Goal: Information Seeking & Learning: Learn about a topic

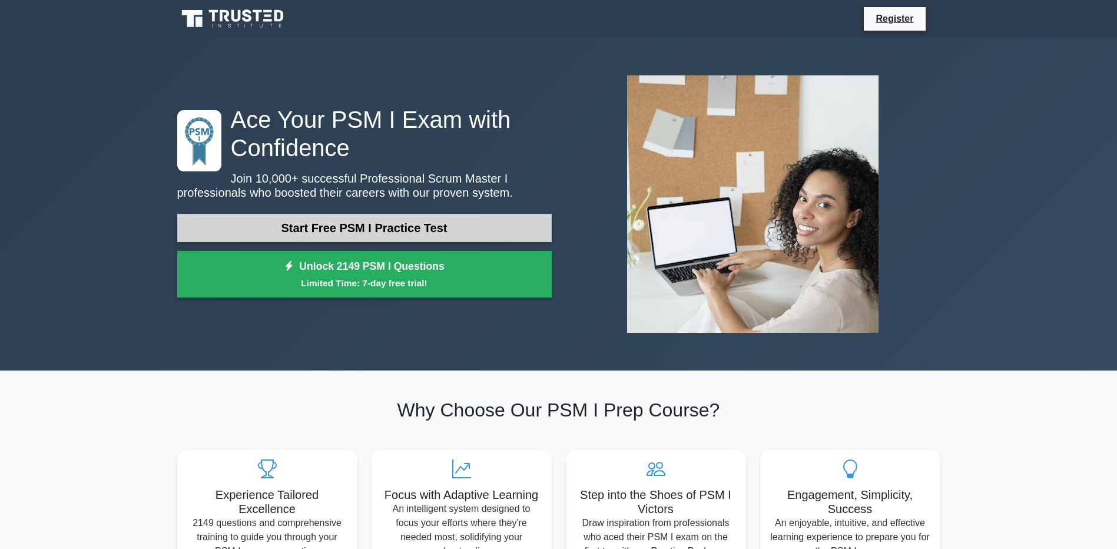
click at [361, 231] on link "Start Free PSM I Practice Test" at bounding box center [364, 228] width 375 height 28
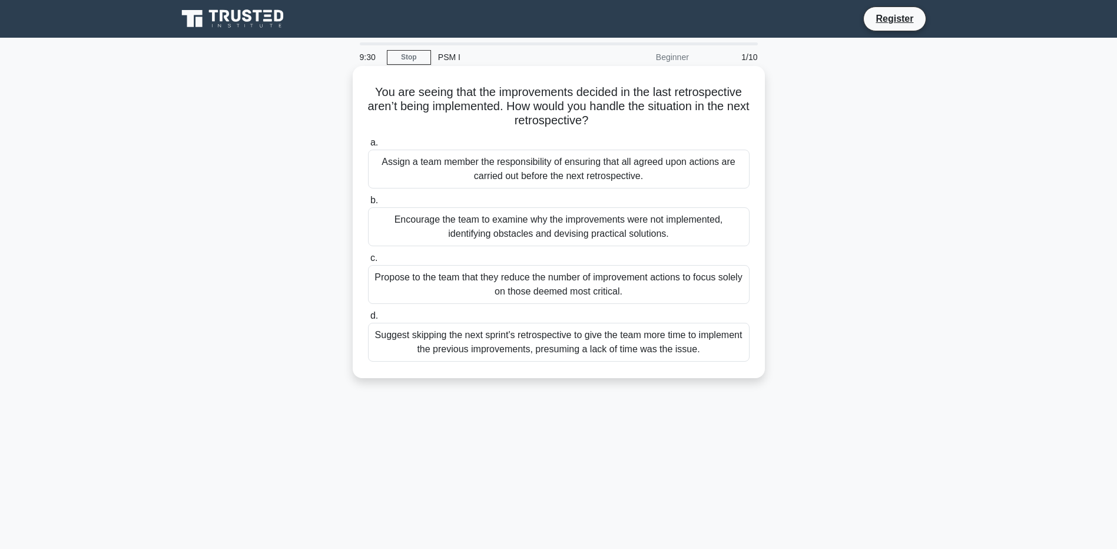
click at [626, 200] on label "b. Encourage the team to examine why the improvements were not implemented, ide…" at bounding box center [559, 219] width 382 height 53
click at [368, 200] on input "b. Encourage the team to examine why the improvements were not implemented, ide…" at bounding box center [368, 201] width 0 height 8
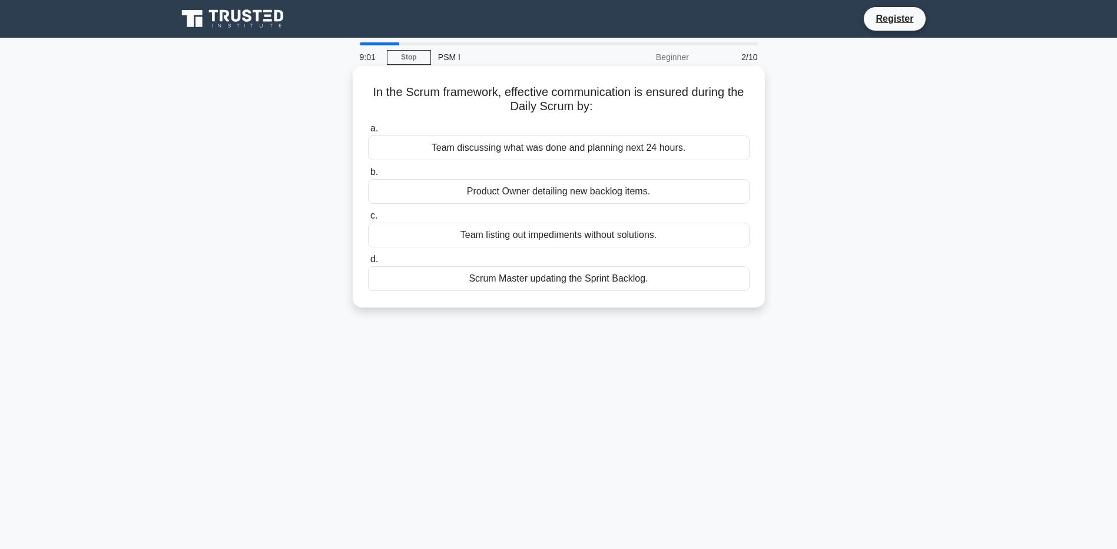
click at [627, 151] on div "Team discussing what was done and planning next 24 hours." at bounding box center [559, 147] width 382 height 25
click at [368, 133] on input "a. Team discussing what was done and planning next 24 hours." at bounding box center [368, 129] width 0 height 8
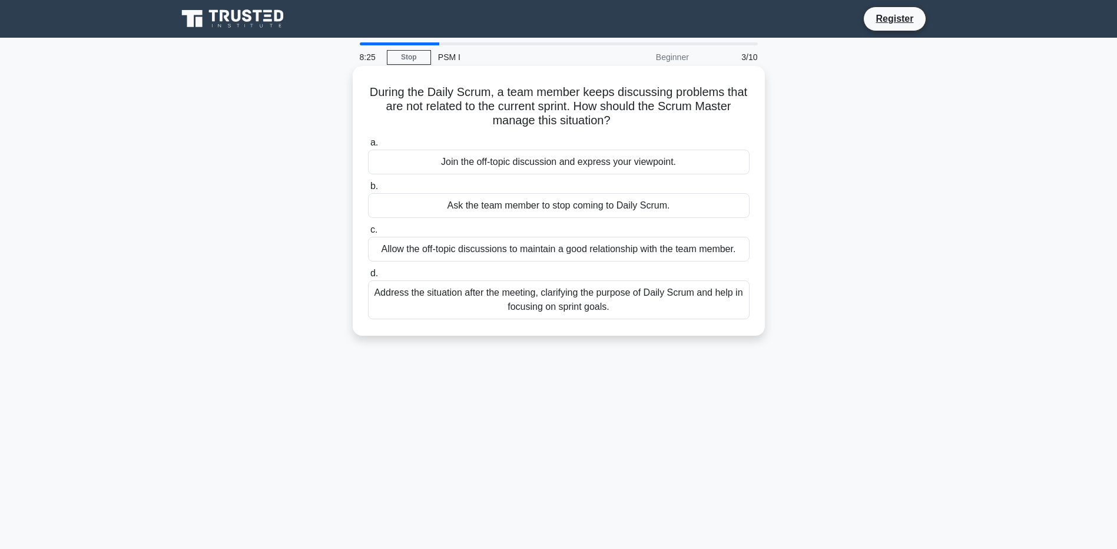
click at [592, 303] on div "Address the situation after the meeting, clarifying the purpose of Daily Scrum …" at bounding box center [559, 299] width 382 height 39
click at [368, 277] on input "d. Address the situation after the meeting, clarifying the purpose of Daily Scr…" at bounding box center [368, 274] width 0 height 8
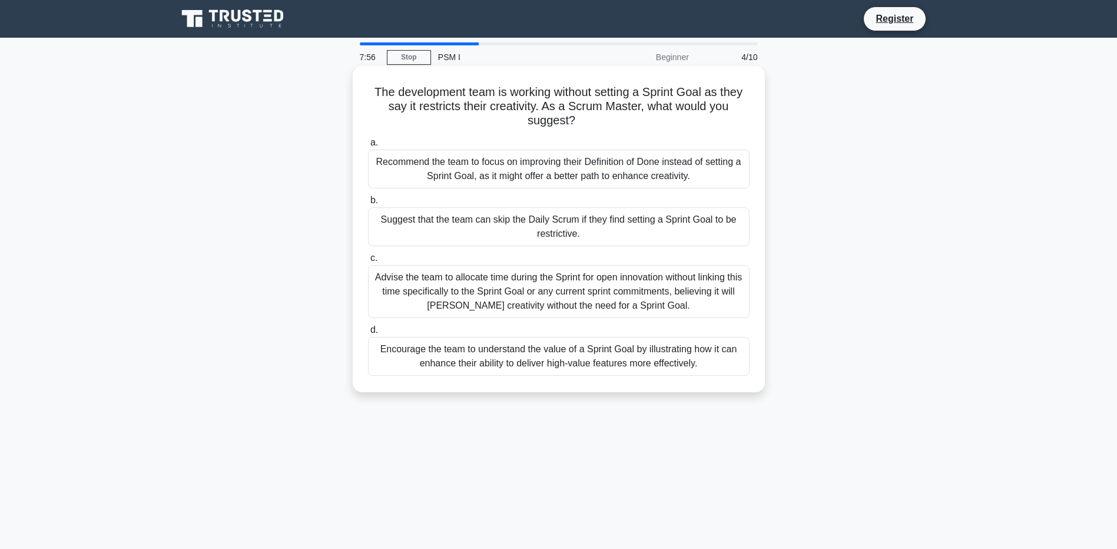
click at [611, 364] on div "Encourage the team to understand the value of a Sprint Goal by illustrating how…" at bounding box center [559, 356] width 382 height 39
click at [368, 334] on input "d. Encourage the team to understand the value of a Sprint Goal by illustrating …" at bounding box center [368, 330] width 0 height 8
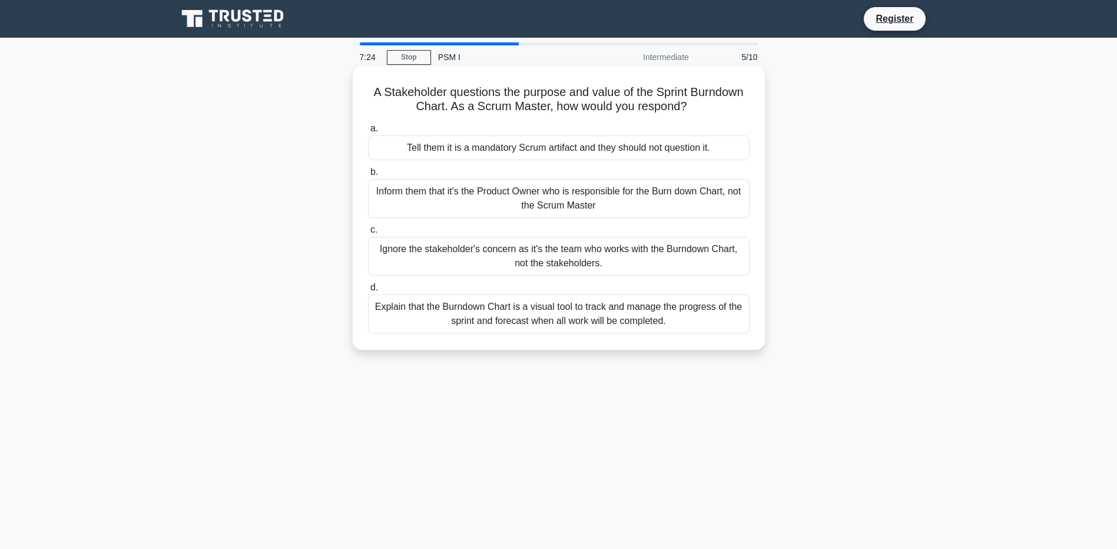
click at [589, 322] on div "Explain that the Burndown Chart is a visual tool to track and manage the progre…" at bounding box center [559, 313] width 382 height 39
click at [368, 292] on input "d. Explain that the Burndown Chart is a visual tool to track and manage the pro…" at bounding box center [368, 288] width 0 height 8
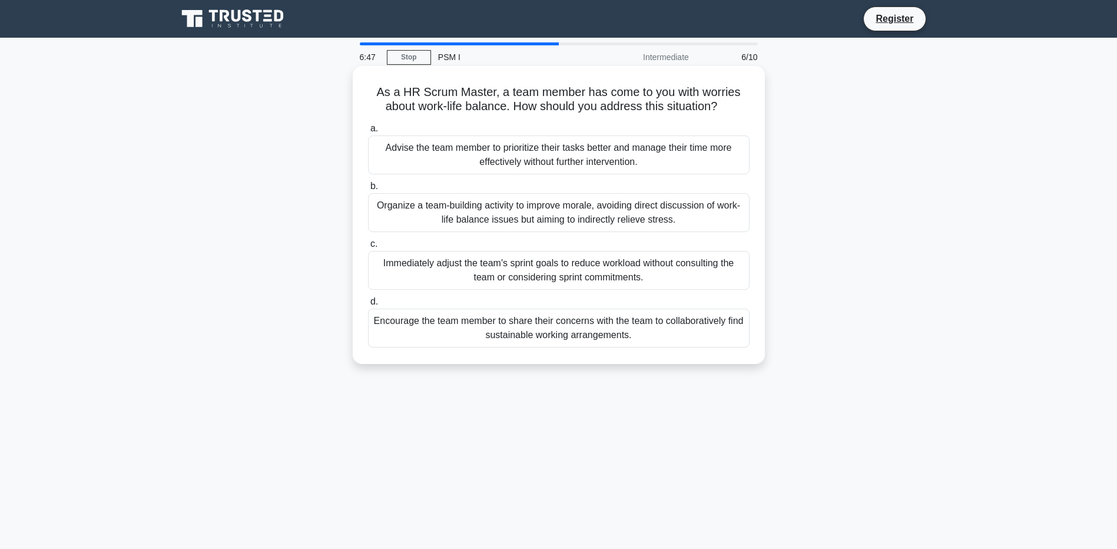
click at [651, 335] on div "Encourage the team member to share their concerns with the team to collaborativ…" at bounding box center [559, 328] width 382 height 39
click at [368, 306] on input "d. Encourage the team member to share their concerns with the team to collabora…" at bounding box center [368, 302] width 0 height 8
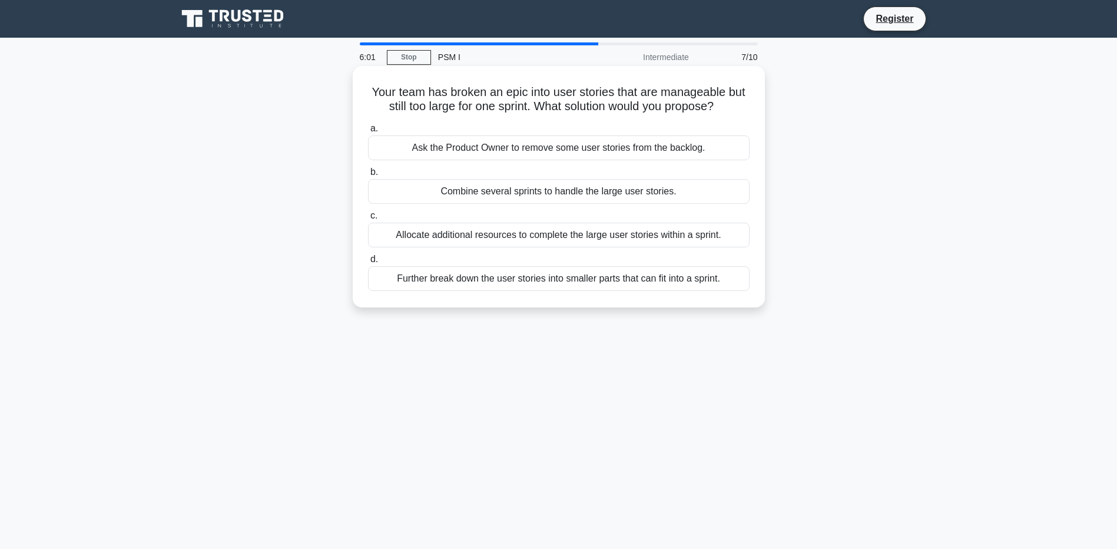
click at [634, 272] on div "Further break down the user stories into smaller parts that can fit into a spri…" at bounding box center [559, 278] width 382 height 25
click at [368, 263] on input "d. Further break down the user stories into smaller parts that can fit into a s…" at bounding box center [368, 260] width 0 height 8
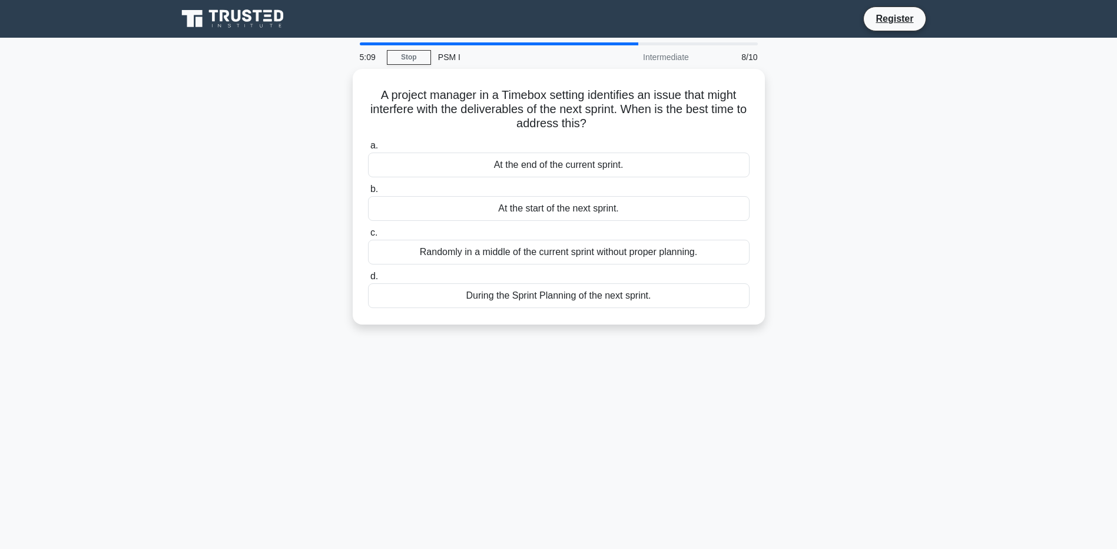
click at [654, 394] on div "5:09 Stop PSM I Intermediate 8/10 A project manager in a Timebox setting identi…" at bounding box center [558, 336] width 777 height 589
click at [654, 394] on div "5:08 Stop PSM I Intermediate 8/10 A project manager in a Timebox setting identi…" at bounding box center [558, 336] width 777 height 589
drag, startPoint x: 654, startPoint y: 394, endPoint x: 625, endPoint y: 291, distance: 106.9
click at [625, 291] on div "During the Sprint Planning of the next sprint." at bounding box center [559, 292] width 382 height 25
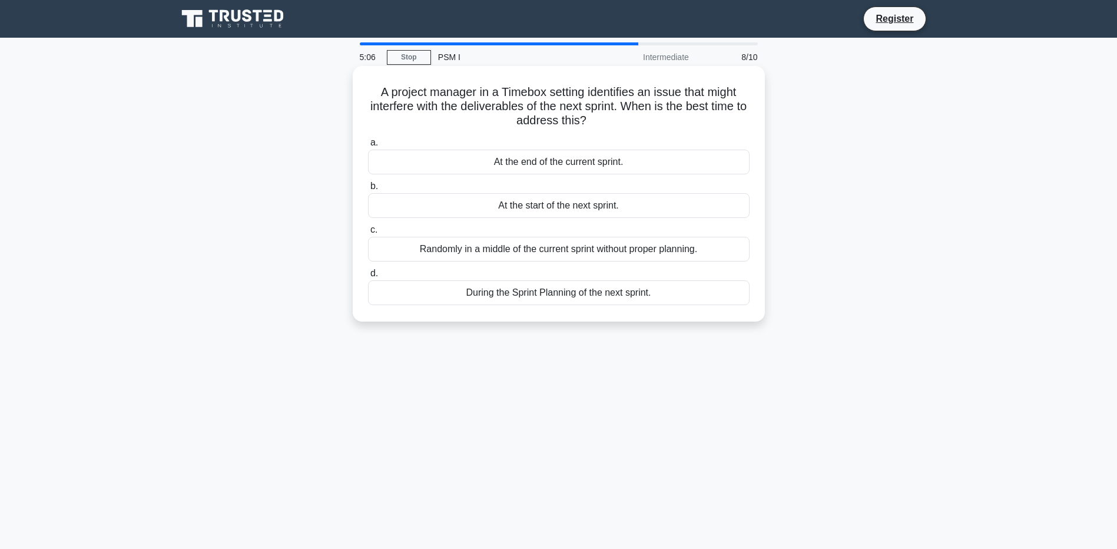
click at [368, 277] on input "d. During the Sprint Planning of the next sprint." at bounding box center [368, 274] width 0 height 8
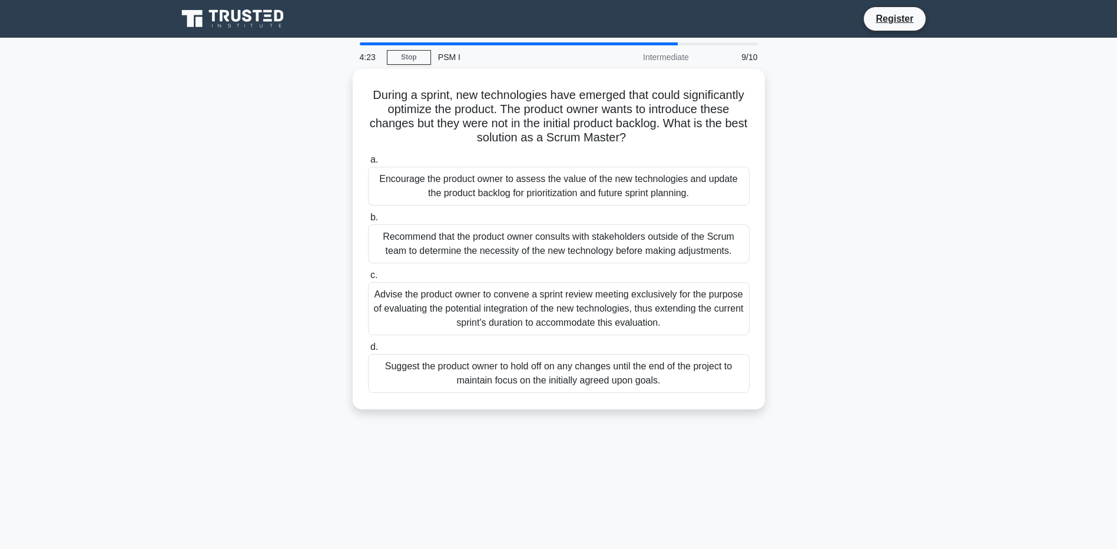
click at [846, 463] on div "4:23 Stop PSM I Intermediate 9/10 During a sprint, new technologies have emerge…" at bounding box center [558, 336] width 777 height 589
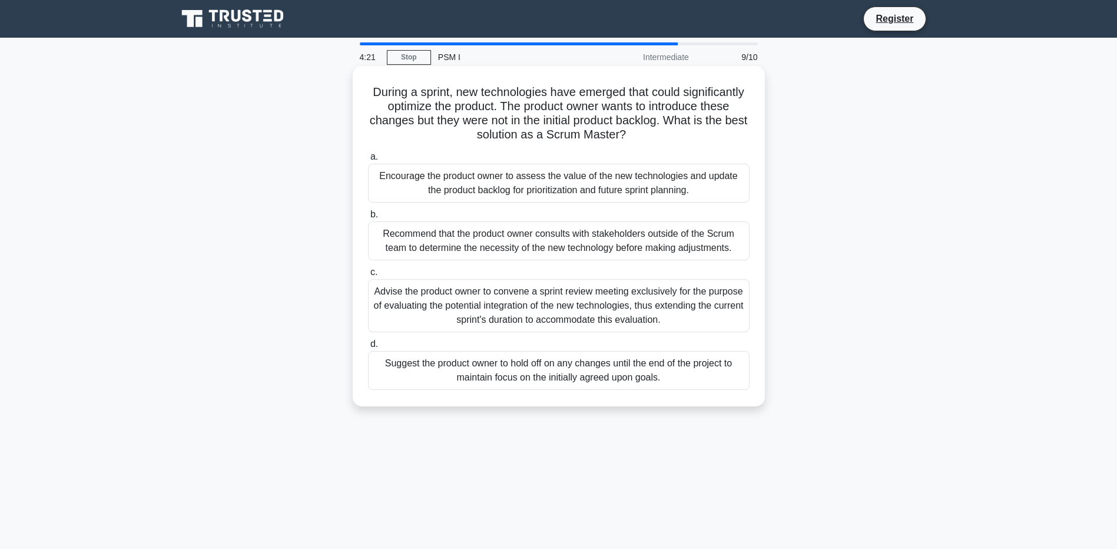
click at [706, 231] on div "Recommend that the product owner consults with stakeholders outside of the Scru…" at bounding box center [559, 240] width 382 height 39
click at [368, 218] on input "b. Recommend that the product owner consults with stakeholders outside of the S…" at bounding box center [368, 215] width 0 height 8
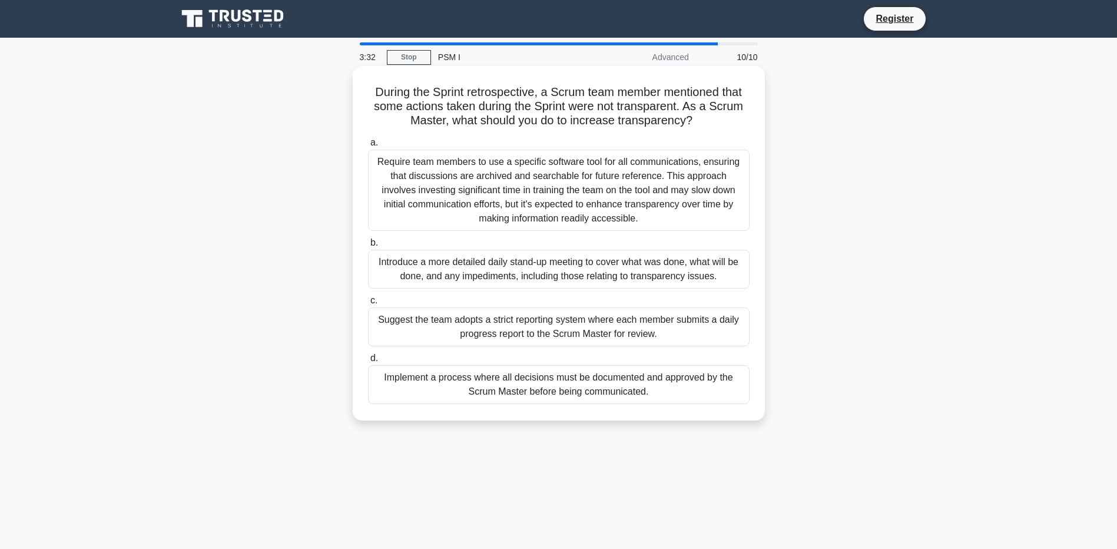
click at [576, 178] on div "Require team members to use a specific software tool for all communications, en…" at bounding box center [559, 190] width 382 height 81
click at [368, 147] on input "a. Require team members to use a specific software tool for all communications,…" at bounding box center [368, 143] width 0 height 8
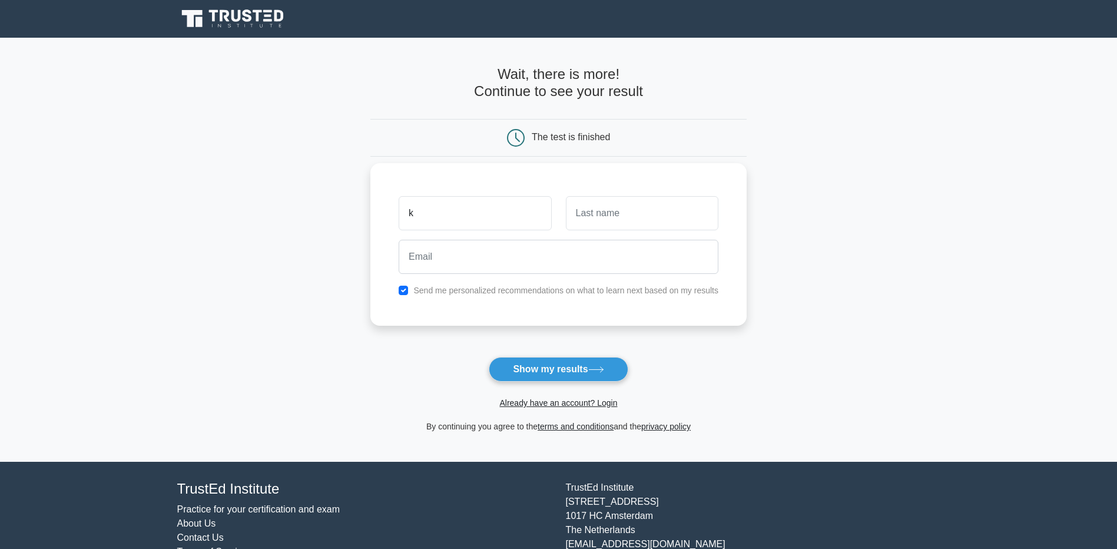
type input "k"
click at [621, 210] on input "text" at bounding box center [642, 213] width 153 height 34
type input "s"
click at [611, 261] on input "email" at bounding box center [559, 257] width 320 height 34
type input "kostas.sarlas@yahoo.com"
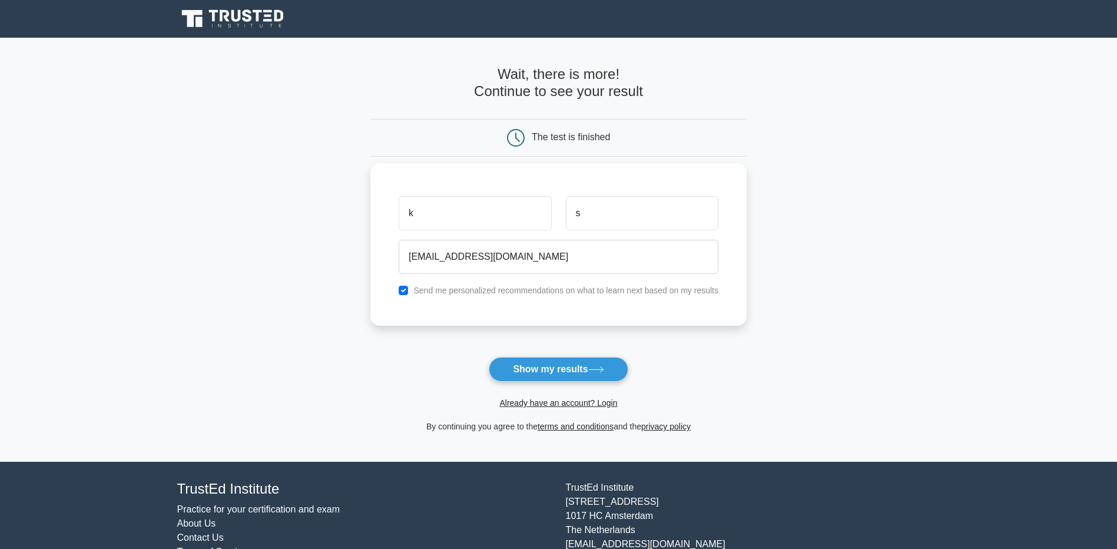
click at [518, 290] on label "Send me personalized recommendations on what to learn next based on my results" at bounding box center [565, 290] width 305 height 9
click at [572, 373] on button "Show my results" at bounding box center [558, 369] width 139 height 25
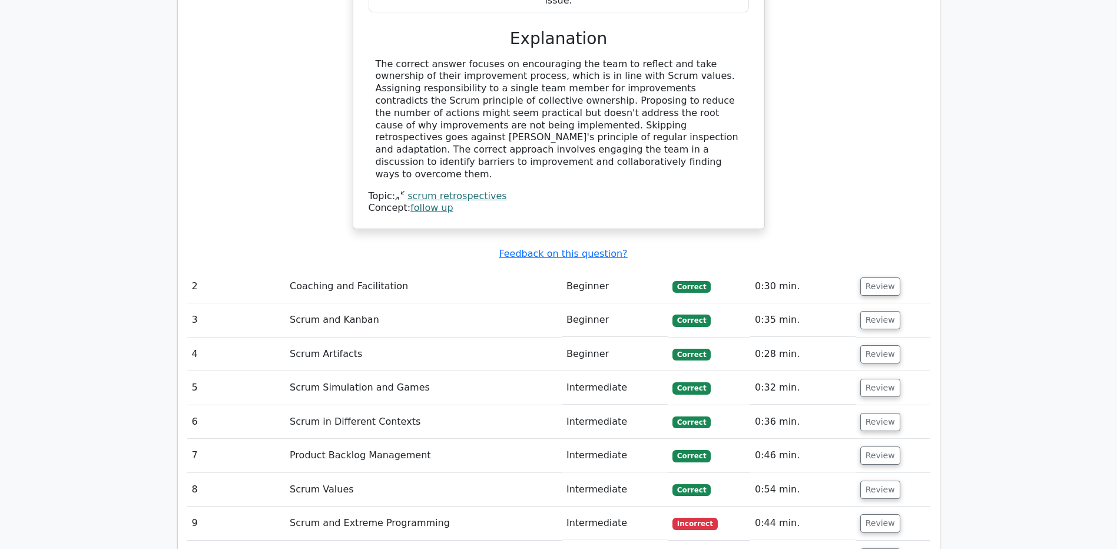
scroll to position [1457, 0]
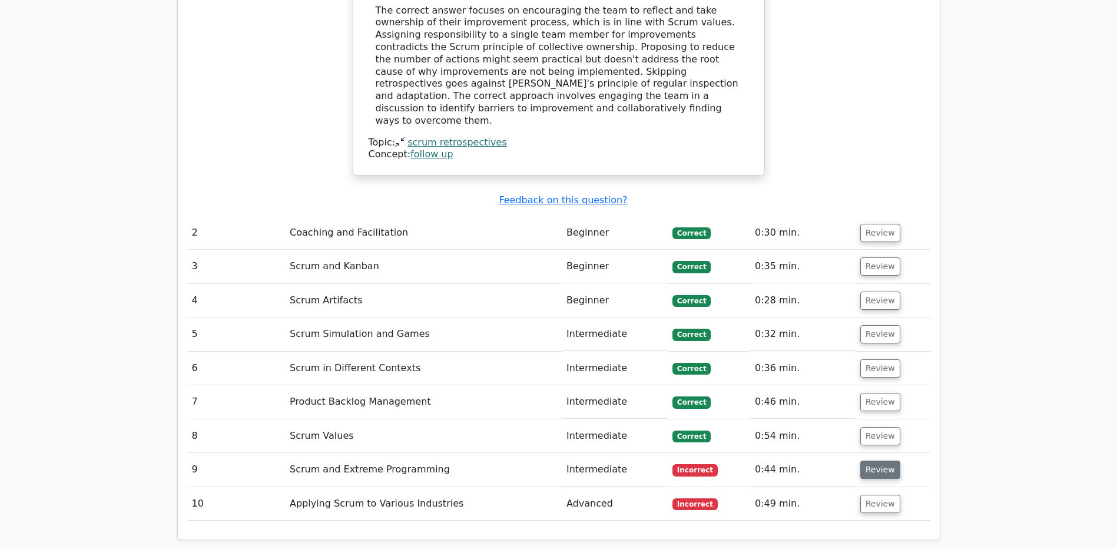
click at [882, 461] on button "Review" at bounding box center [880, 470] width 40 height 18
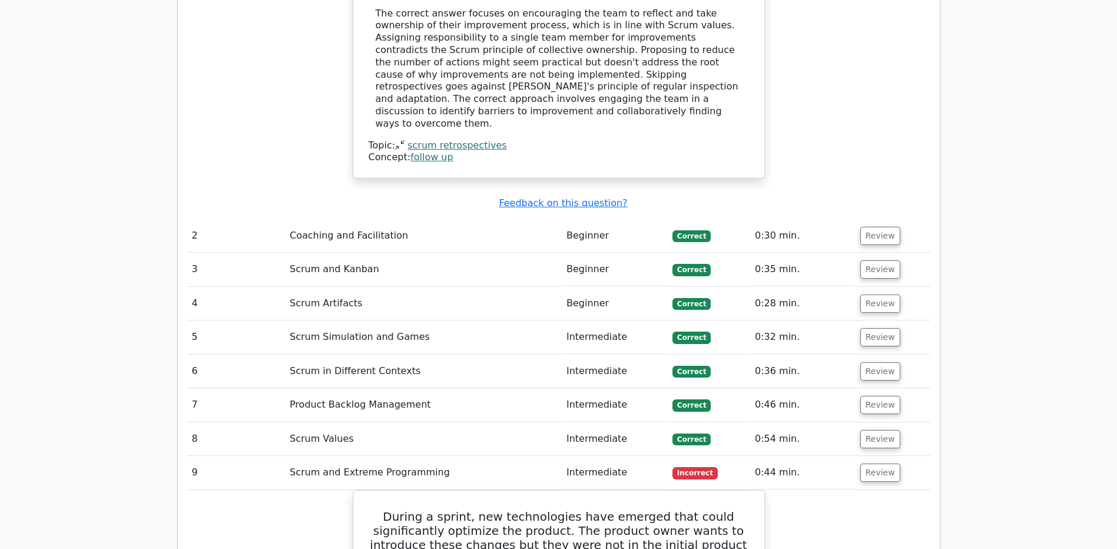
click at [946, 408] on div "Question Analysis Question # Topic Difficulty Result Time Spent Action 1 Scrum …" at bounding box center [558, 350] width 777 height 1568
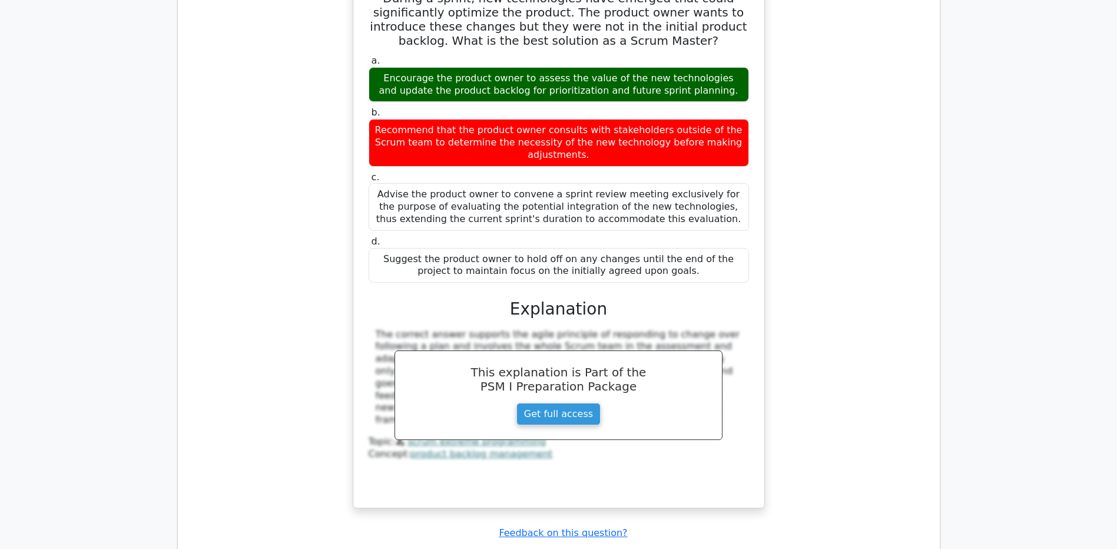
scroll to position [1999, 0]
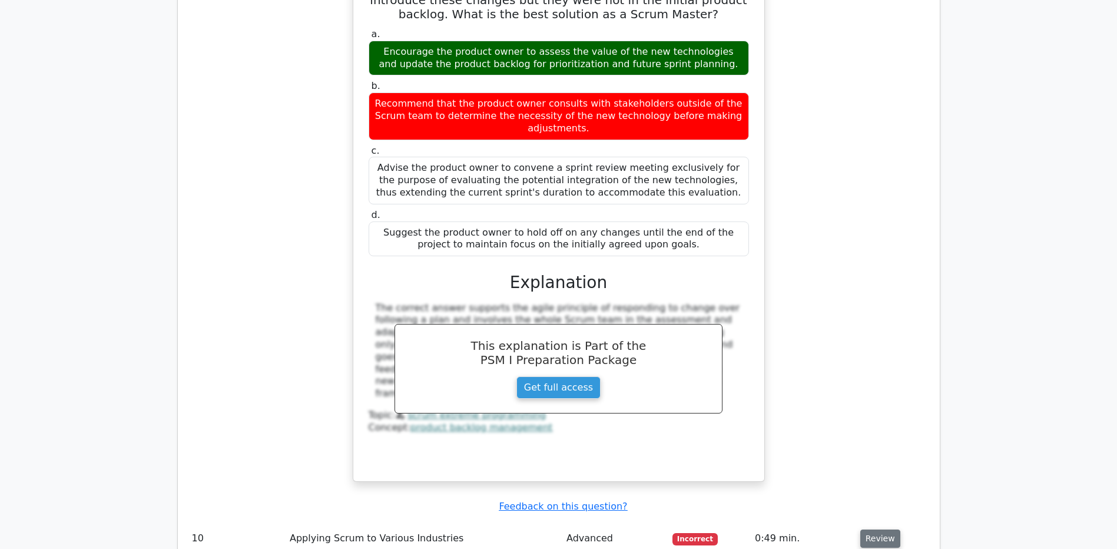
click at [886, 529] on button "Review" at bounding box center [880, 538] width 40 height 18
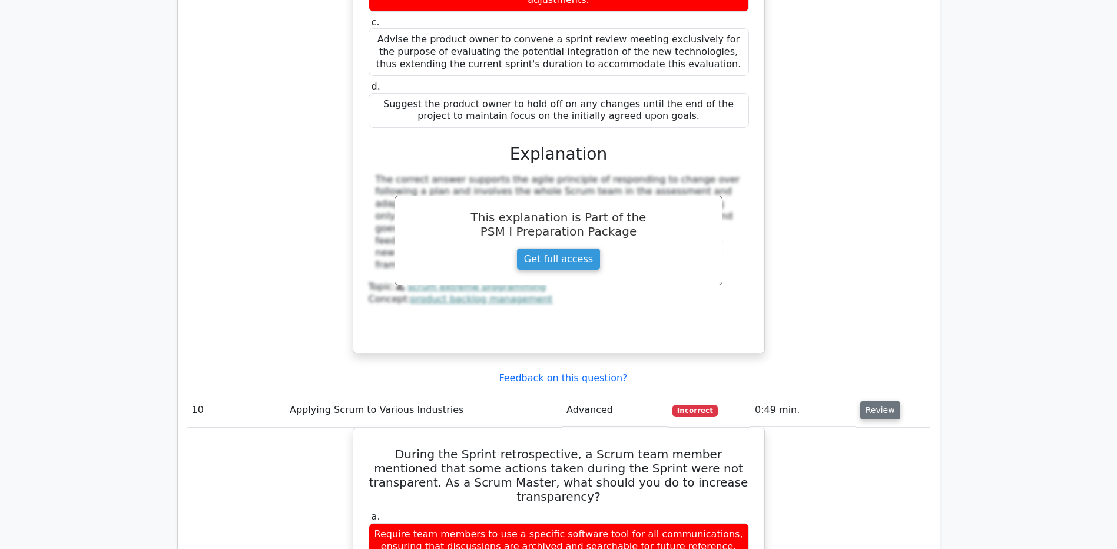
scroll to position [2258, 0]
